Goal: Task Accomplishment & Management: Manage account settings

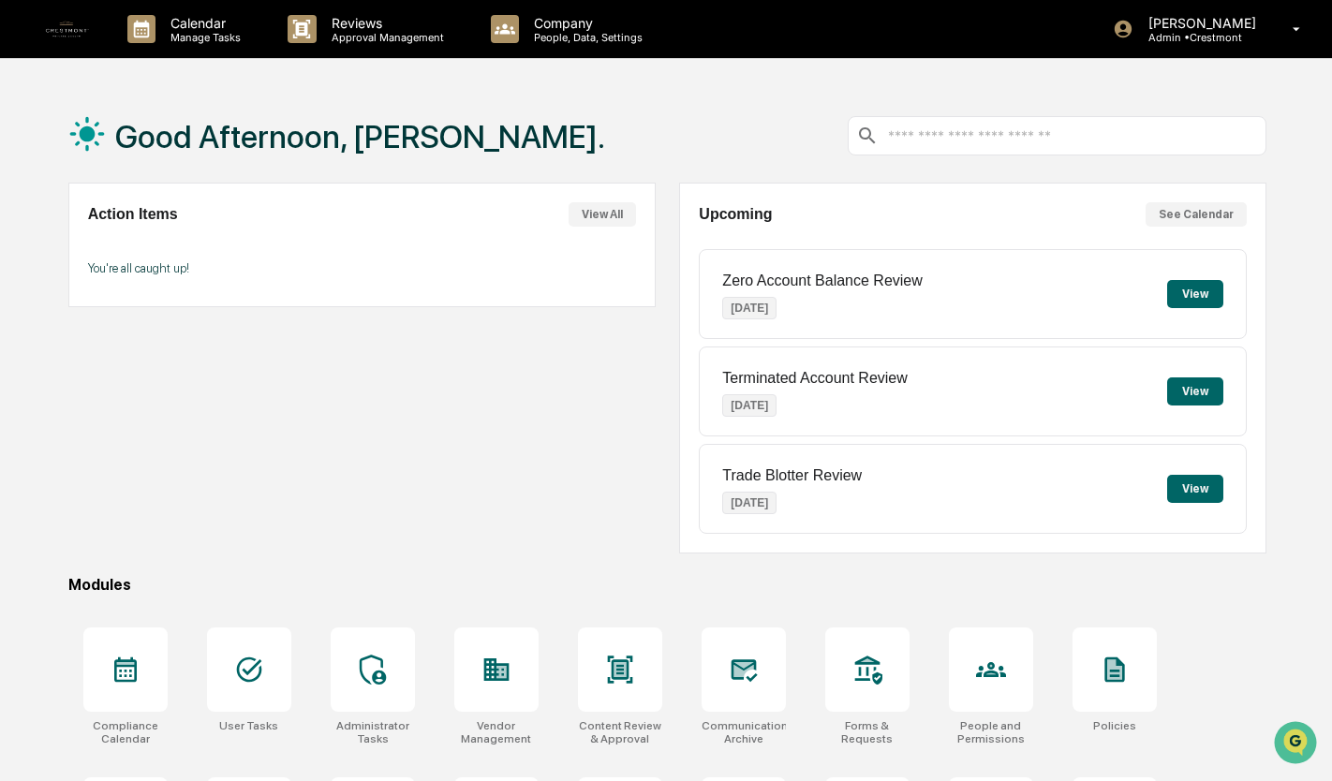
click at [1272, 23] on div "[PERSON_NAME] Admin • [GEOGRAPHIC_DATA]" at bounding box center [1213, 29] width 238 height 58
click at [567, 41] on p "People, Data, Settings" at bounding box center [585, 37] width 133 height 13
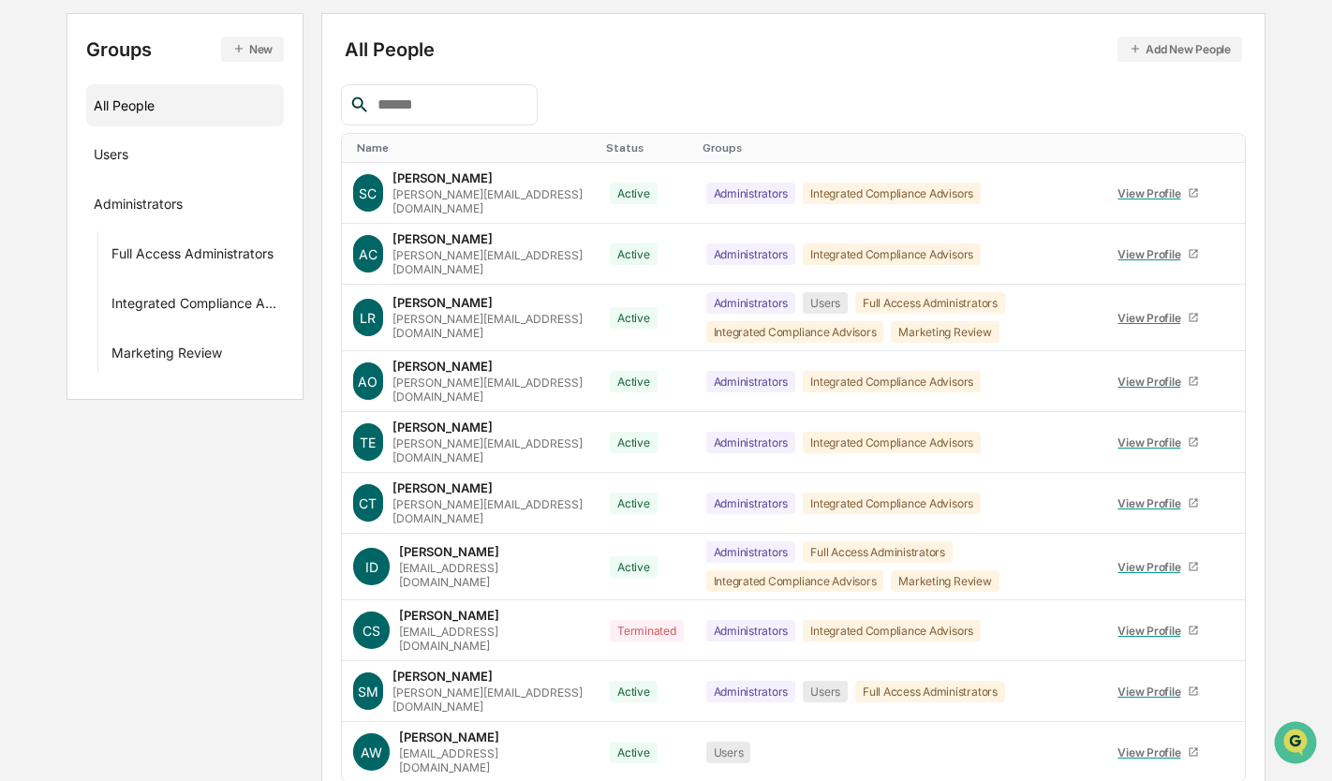
scroll to position [258, 0]
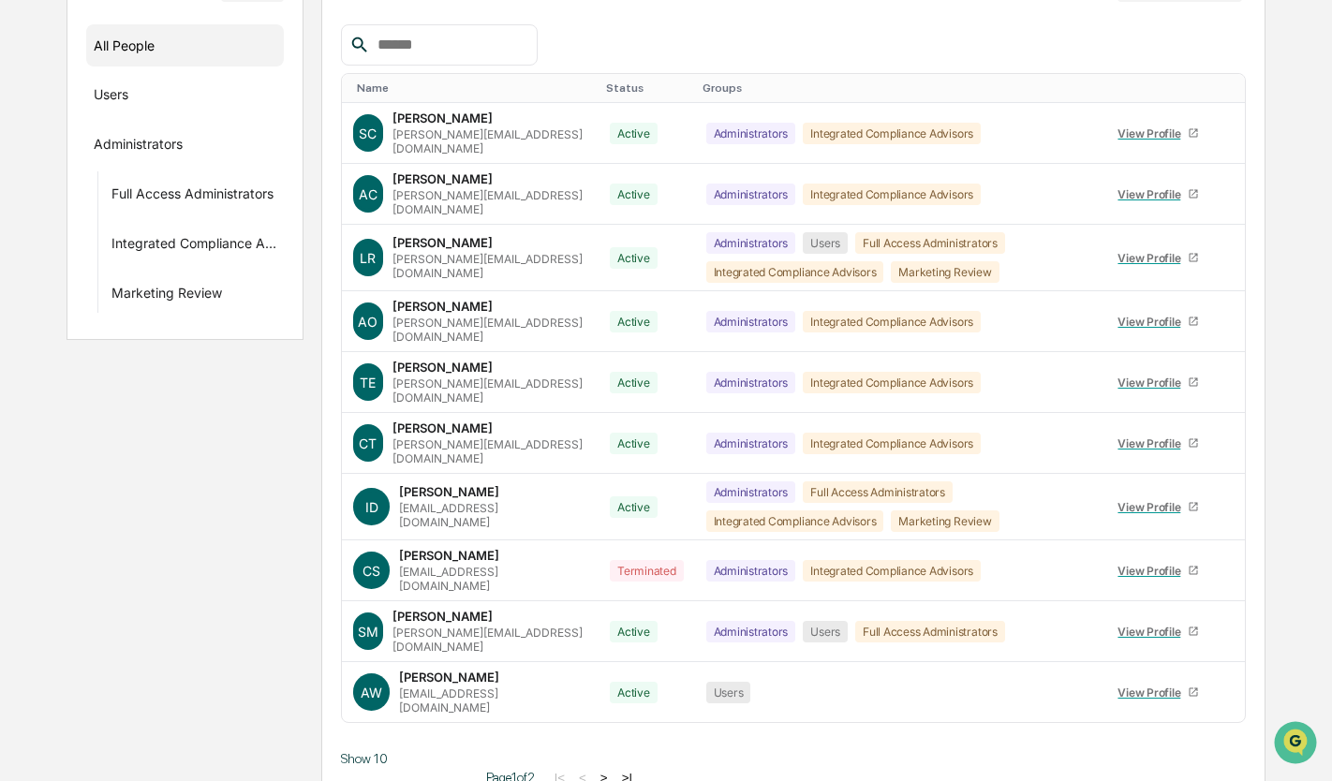
click at [1120, 685] on div "View Profile" at bounding box center [1152, 692] width 70 height 14
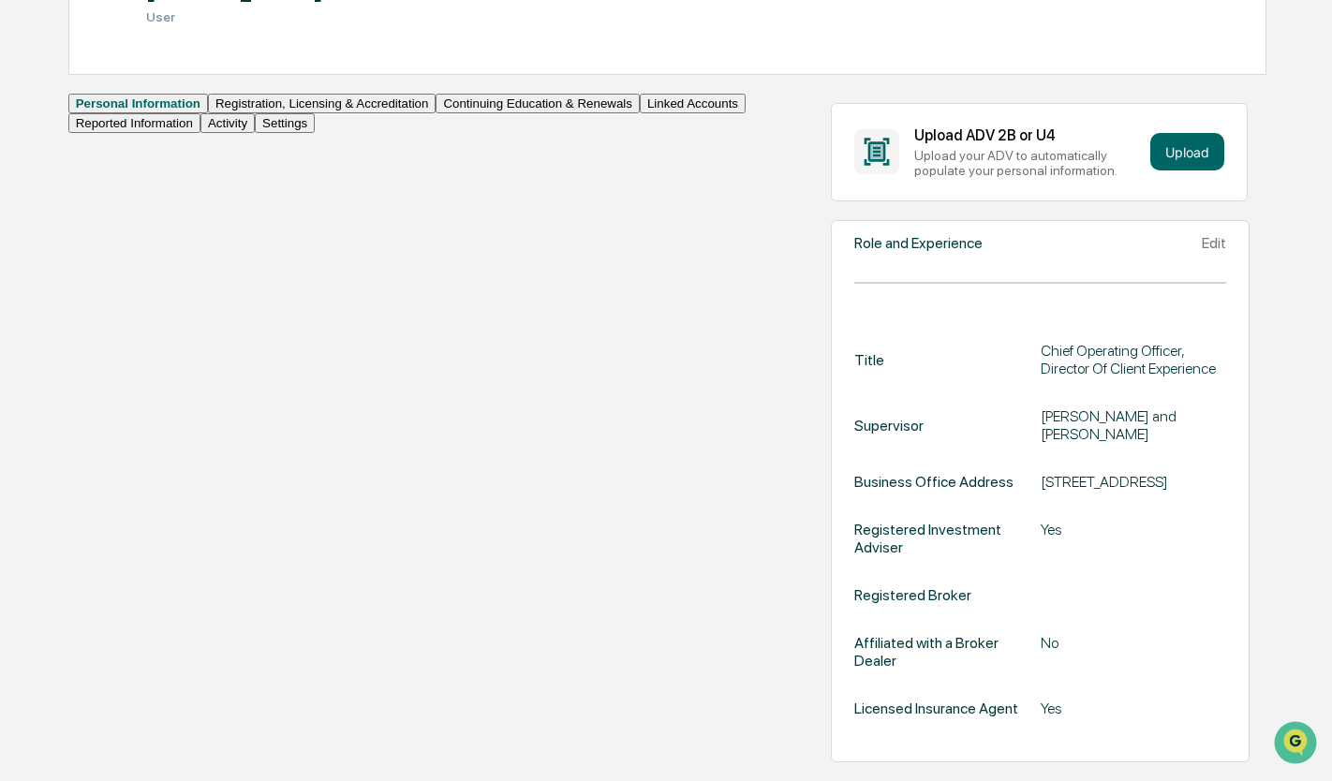
click at [640, 113] on button "Linked Accounts" at bounding box center [693, 104] width 106 height 20
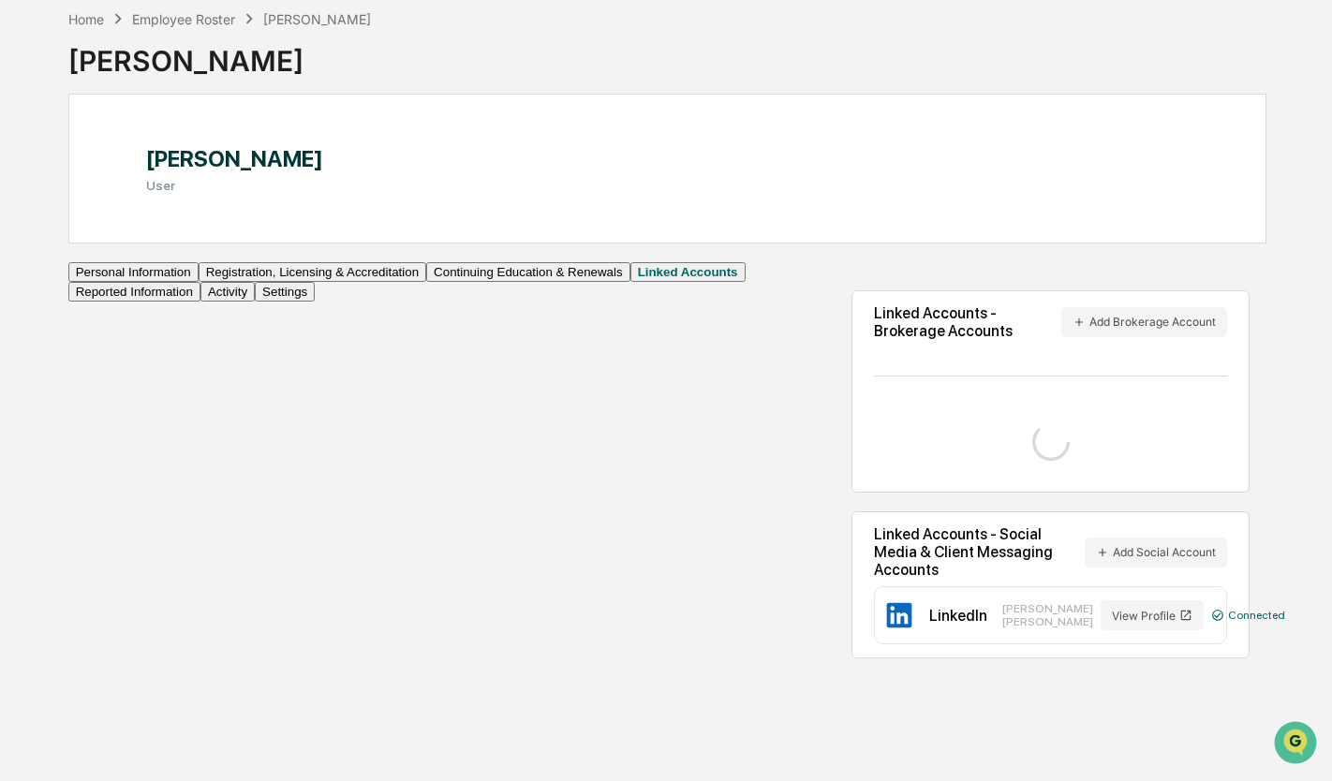
scroll to position [236, 0]
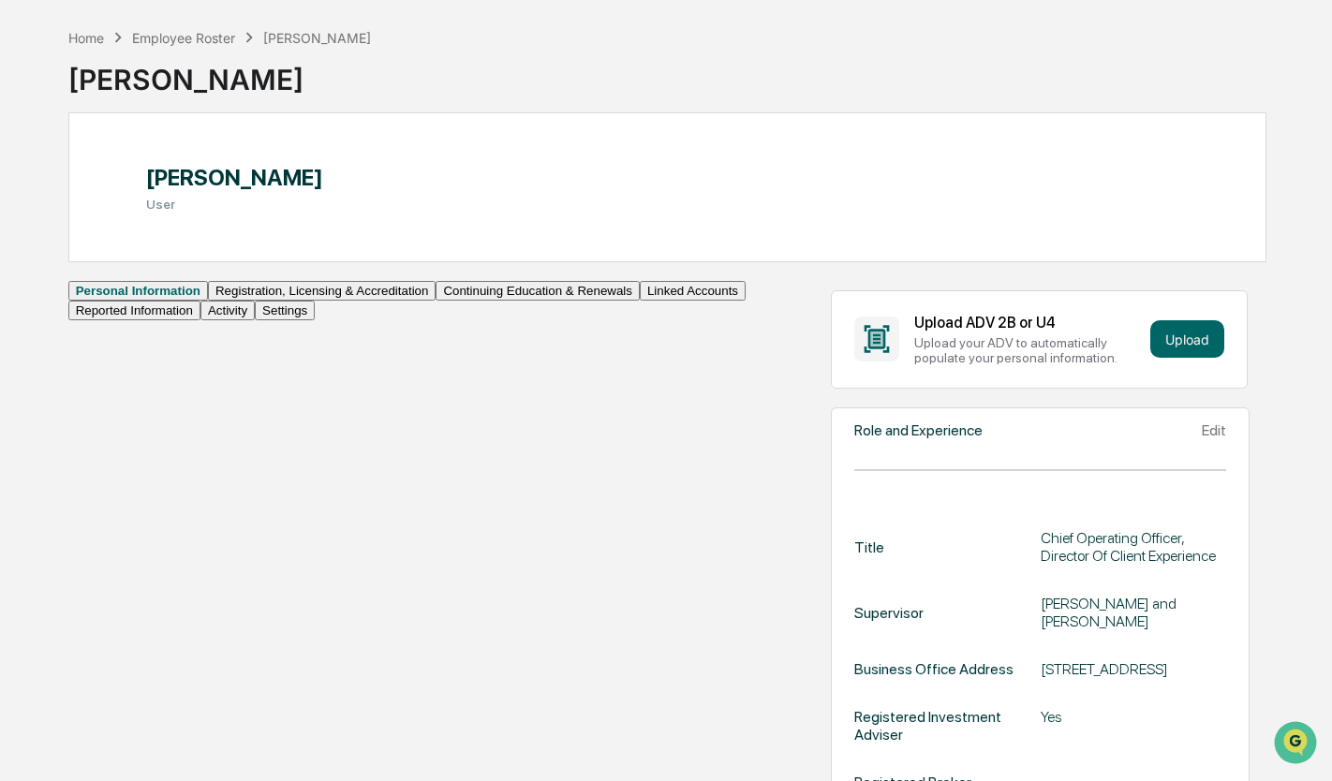
scroll to position [68, 0]
click at [193, 31] on div "Home Employee Roster [PERSON_NAME]" at bounding box center [219, 39] width 303 height 21
click at [194, 38] on div "Employee Roster" at bounding box center [183, 40] width 103 height 16
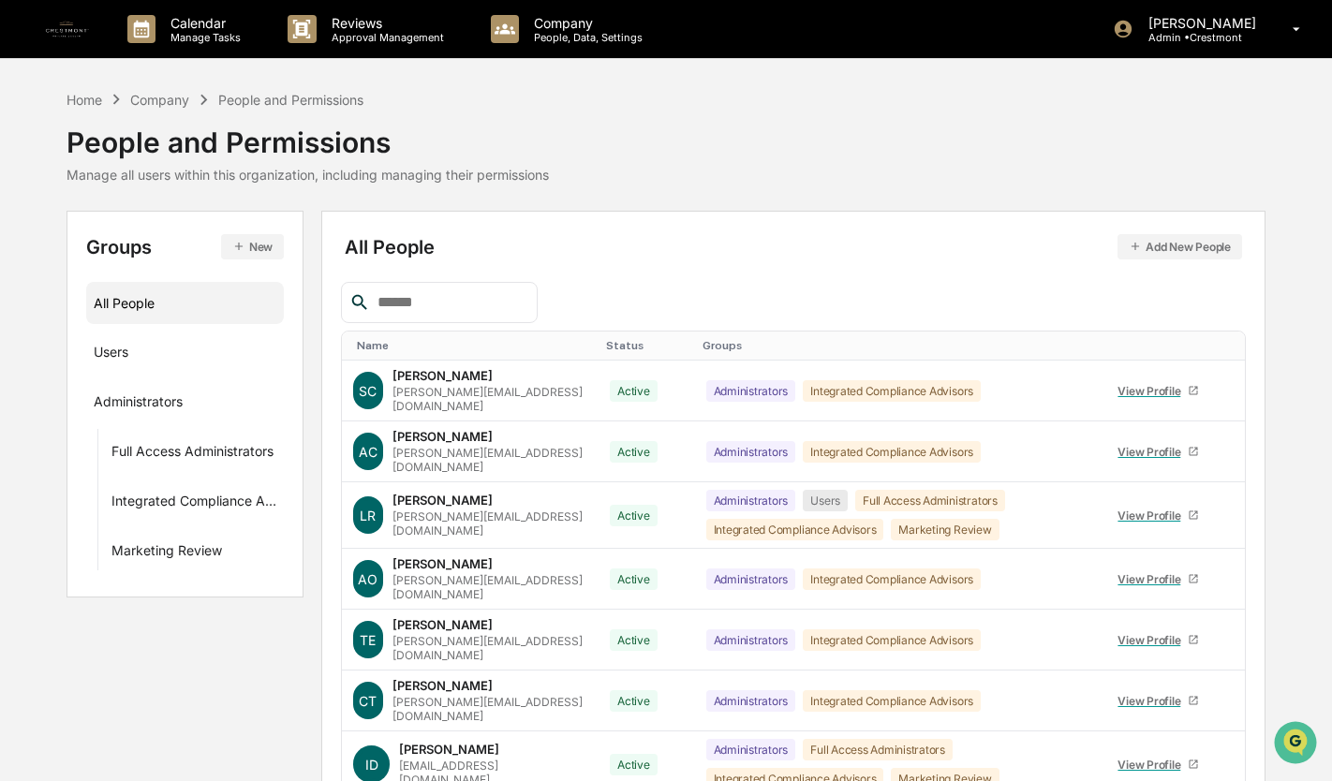
scroll to position [258, 0]
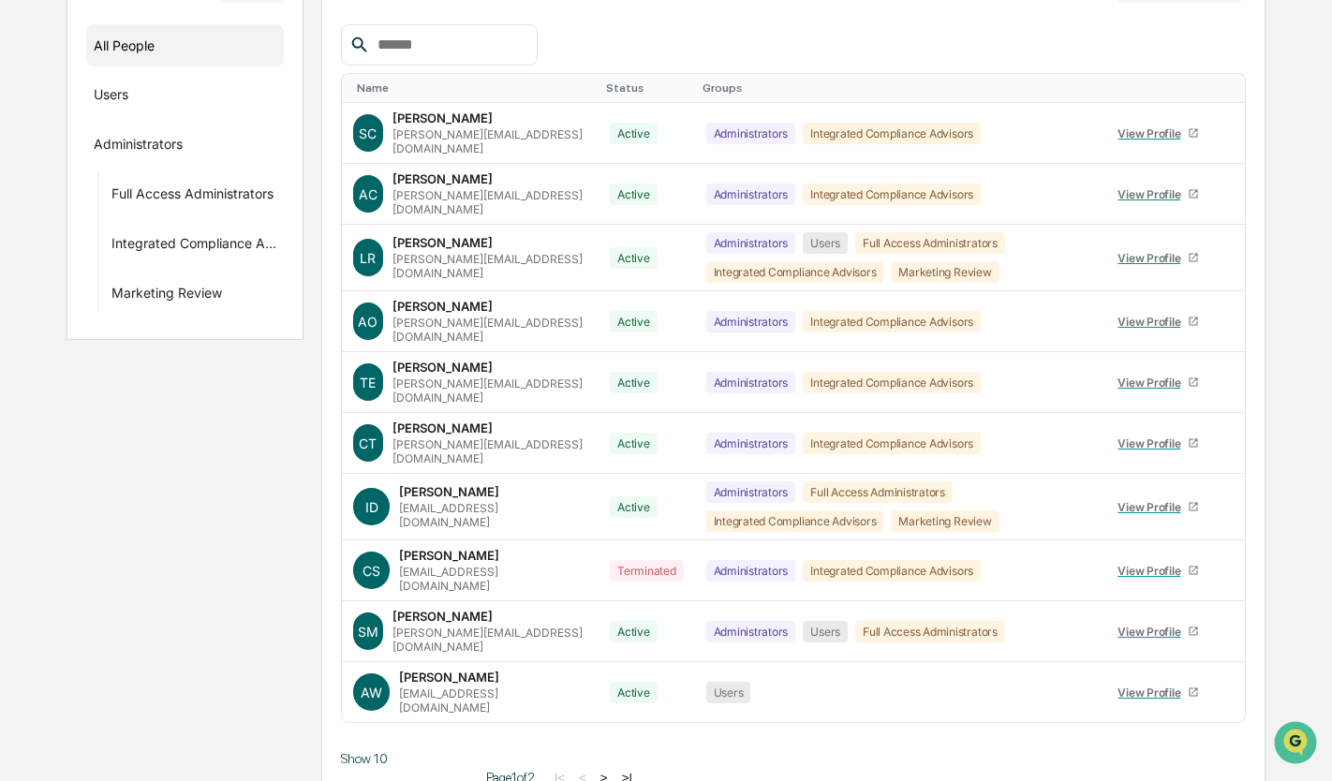
click at [595, 770] on button ">" at bounding box center [604, 778] width 19 height 16
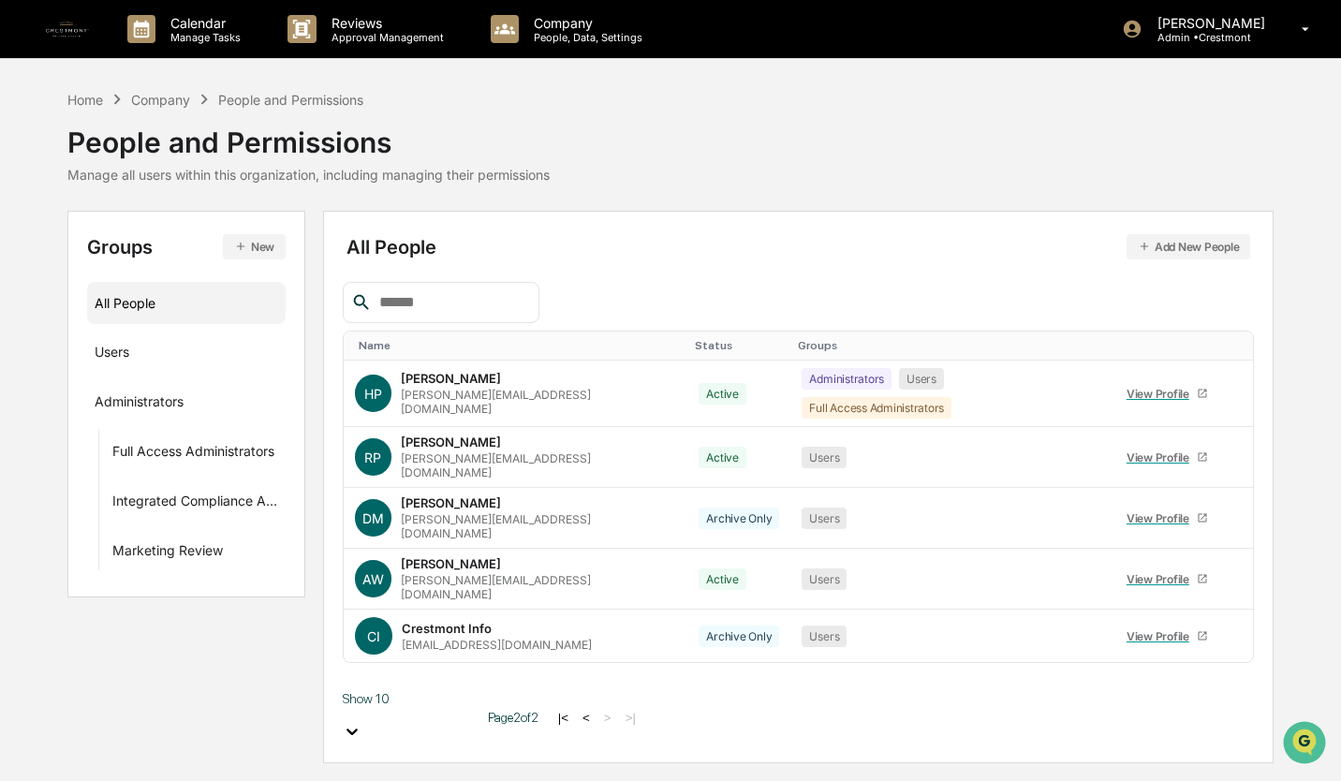
click at [1136, 572] on div "View Profile" at bounding box center [1162, 579] width 70 height 14
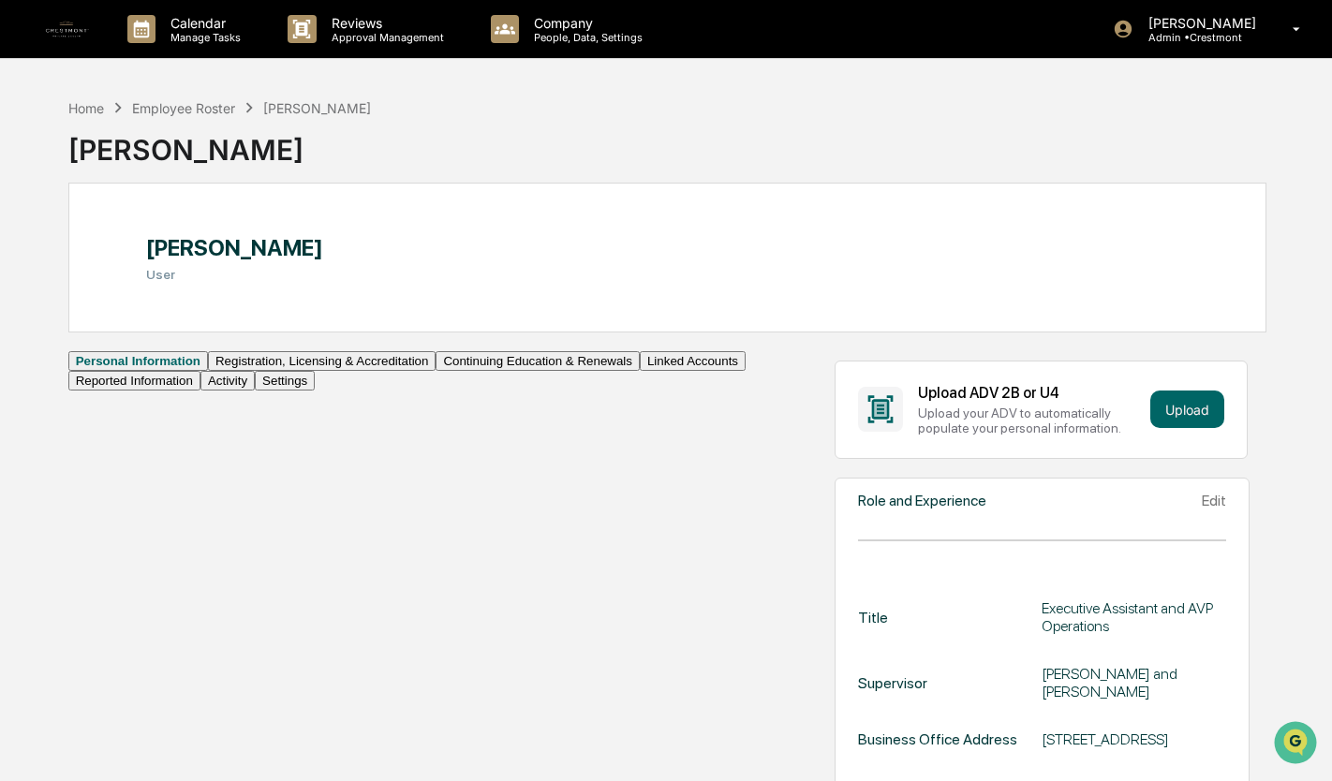
click at [640, 371] on button "Linked Accounts" at bounding box center [693, 361] width 106 height 20
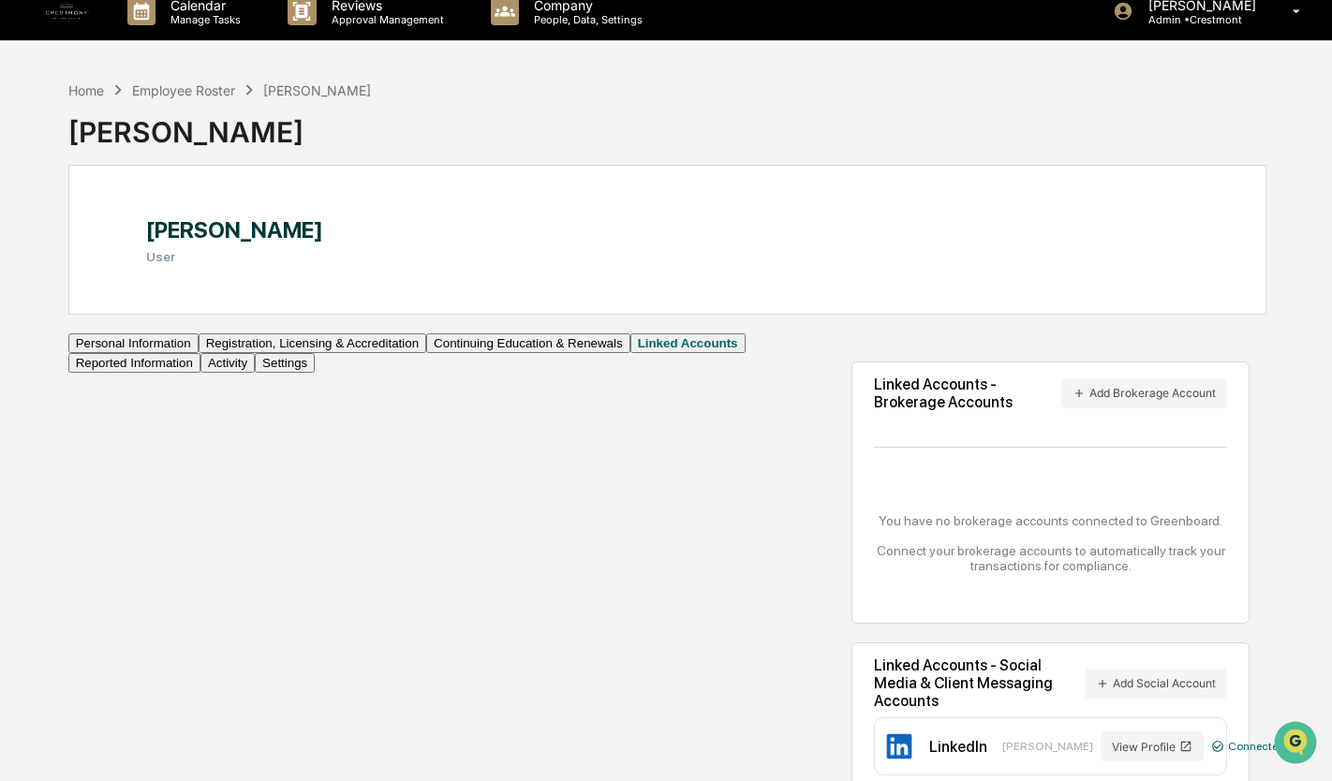
scroll to position [89, 0]
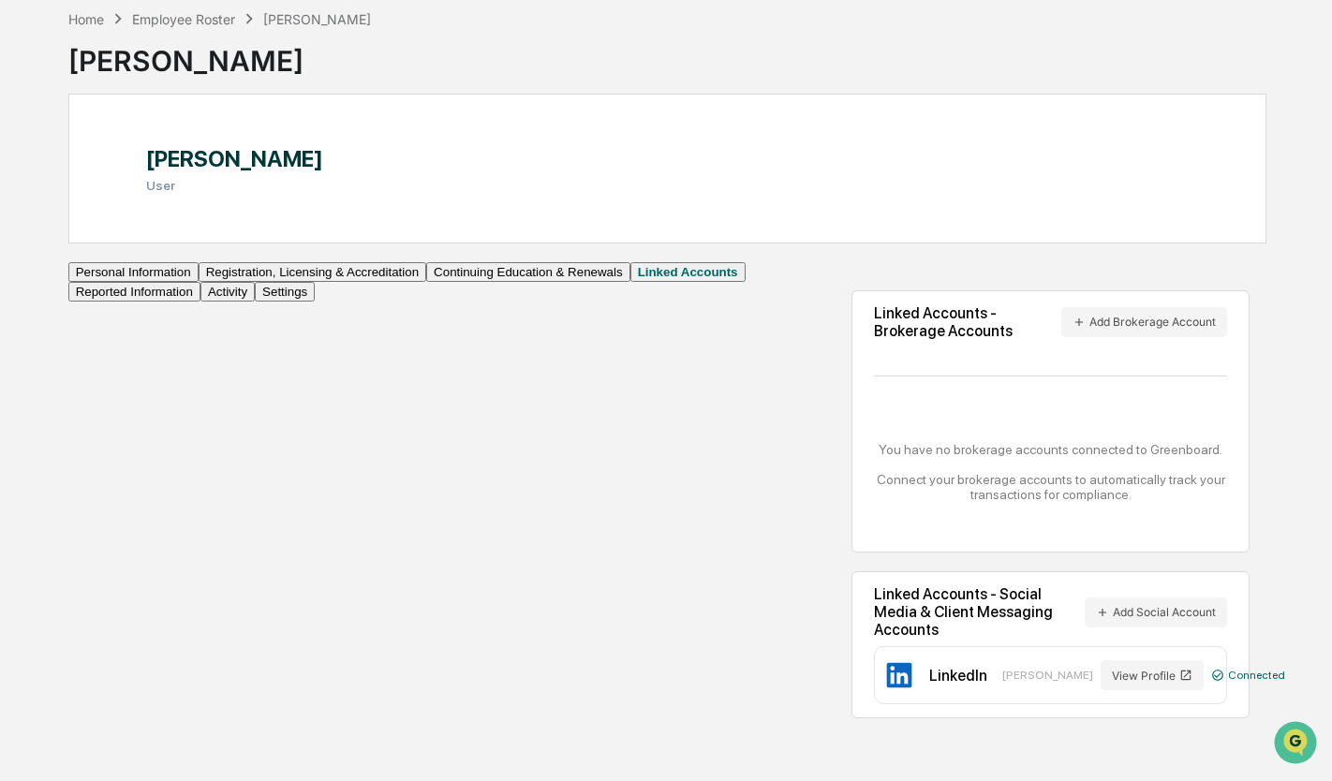
click at [179, 18] on div "Employee Roster" at bounding box center [183, 19] width 103 height 16
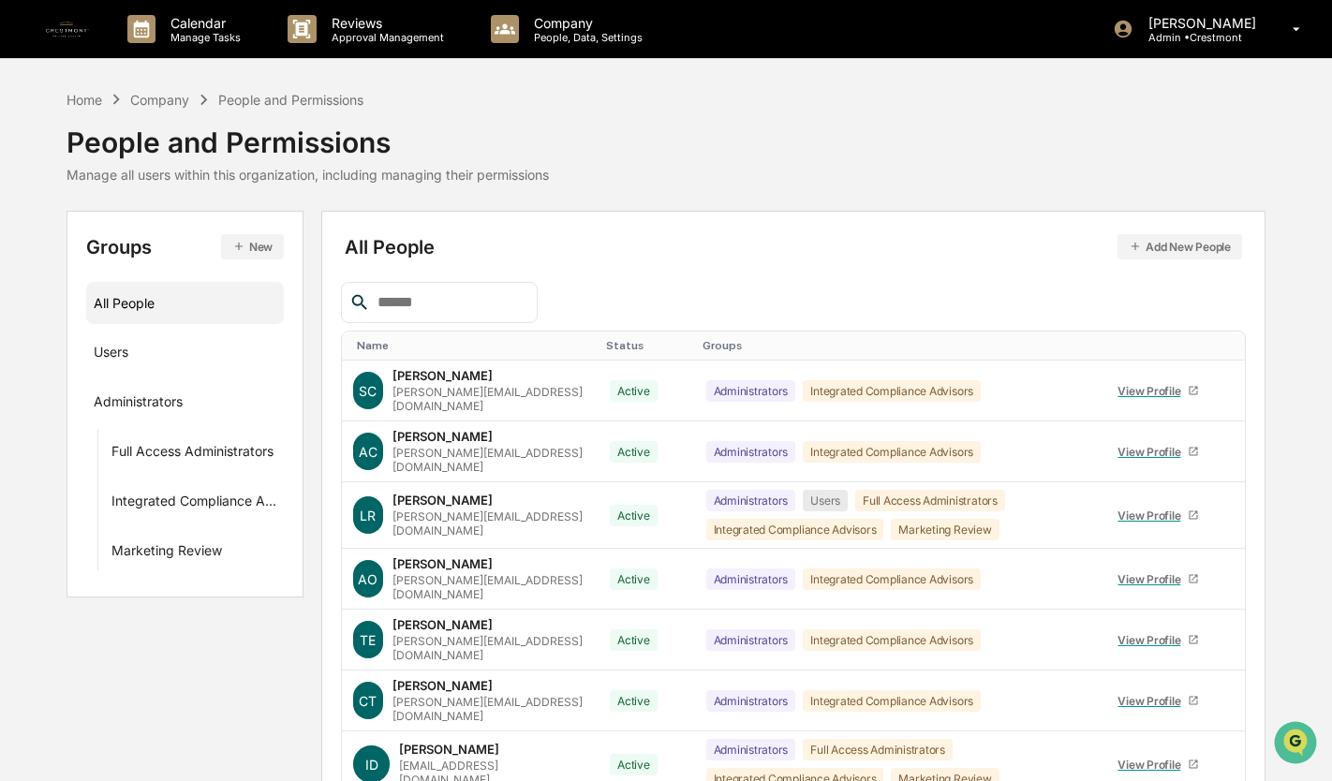
scroll to position [258, 0]
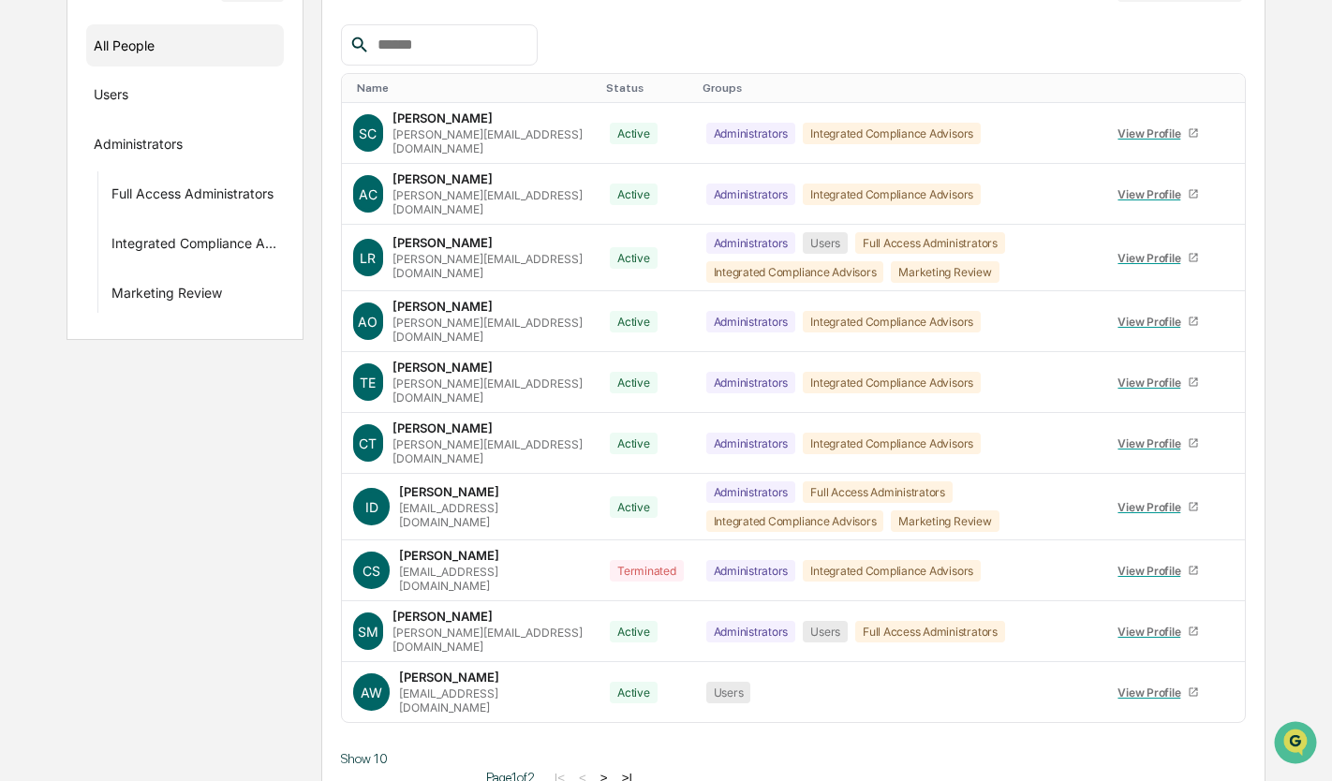
click at [1110, 678] on link "View Profile" at bounding box center [1158, 692] width 97 height 29
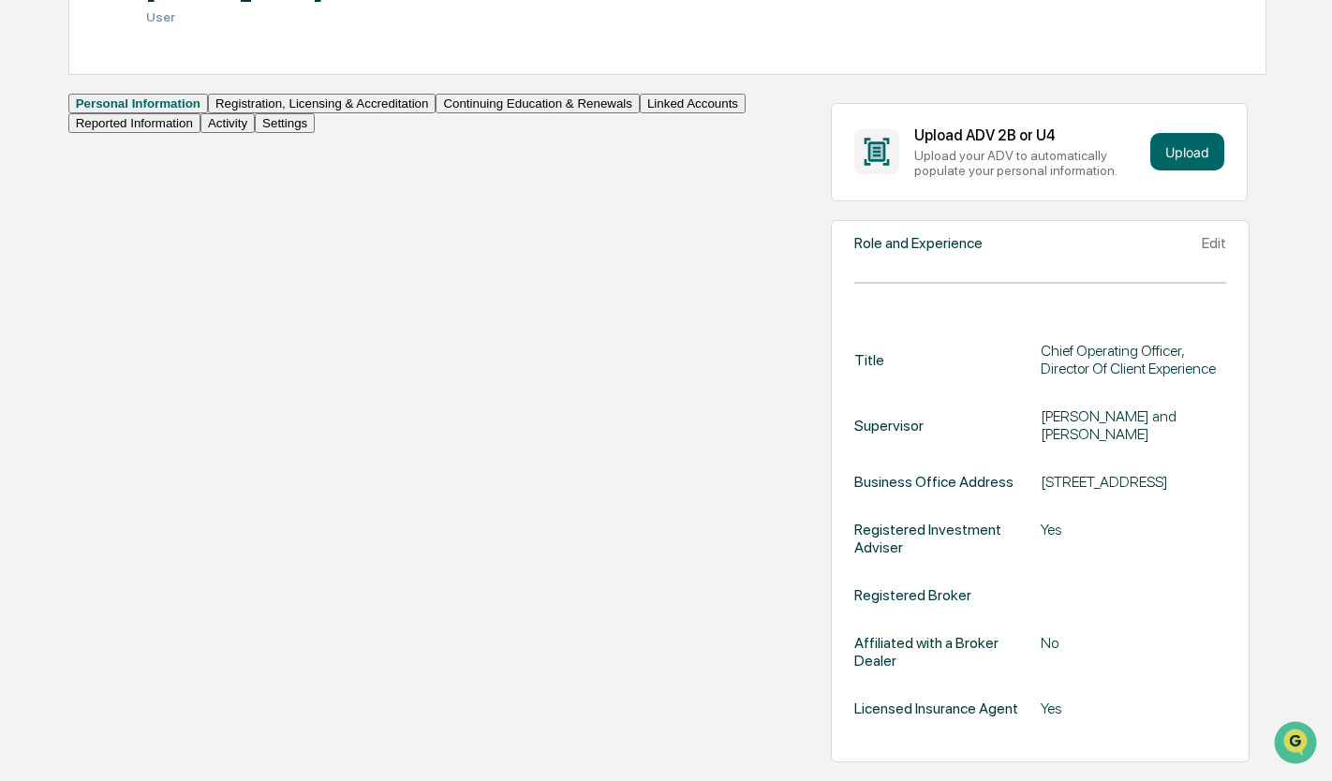
click at [640, 113] on button "Linked Accounts" at bounding box center [693, 104] width 106 height 20
